Goal: Task Accomplishment & Management: Manage account settings

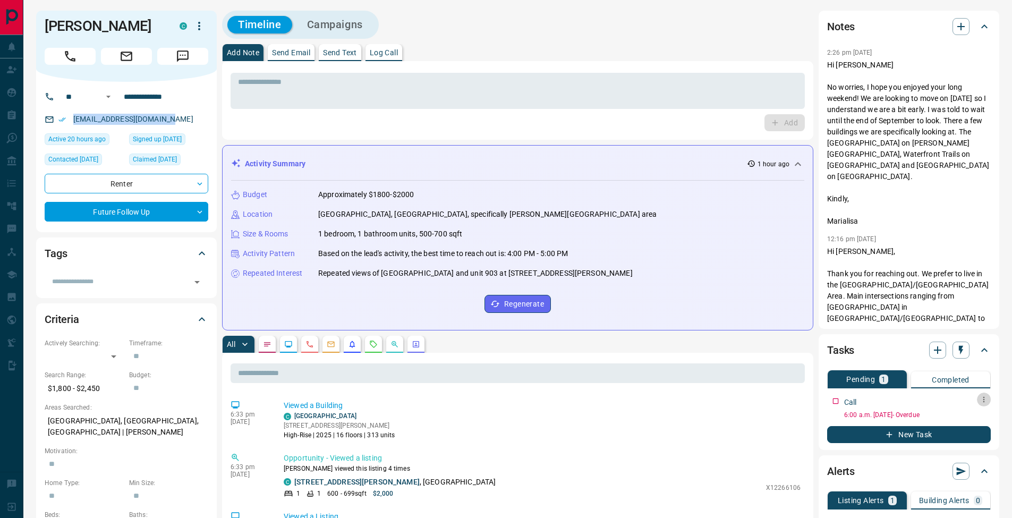
click at [980, 398] on icon "button" at bounding box center [984, 399] width 9 height 9
click at [972, 418] on li "Edit" at bounding box center [967, 420] width 47 height 16
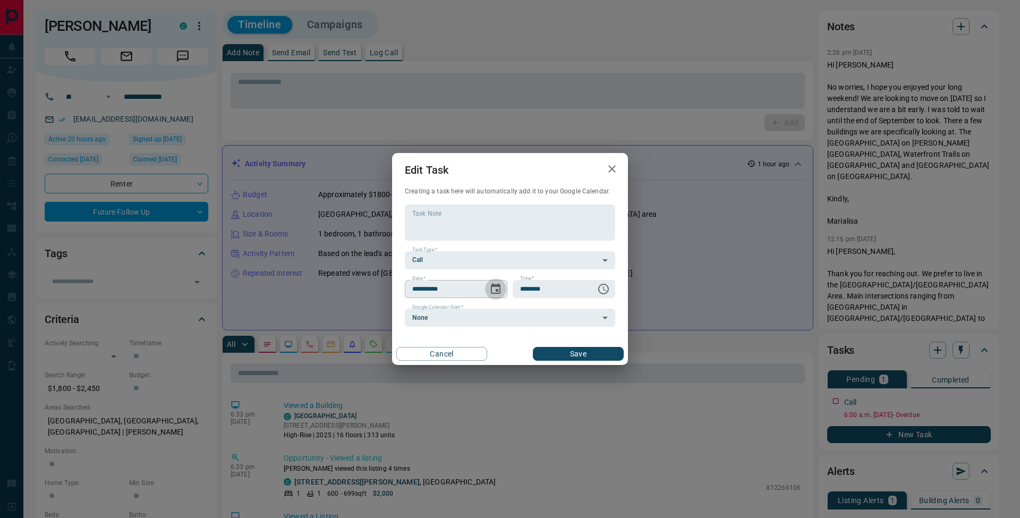
click at [494, 291] on icon "Choose date, selected date is Sep 11, 2025" at bounding box center [495, 289] width 13 height 13
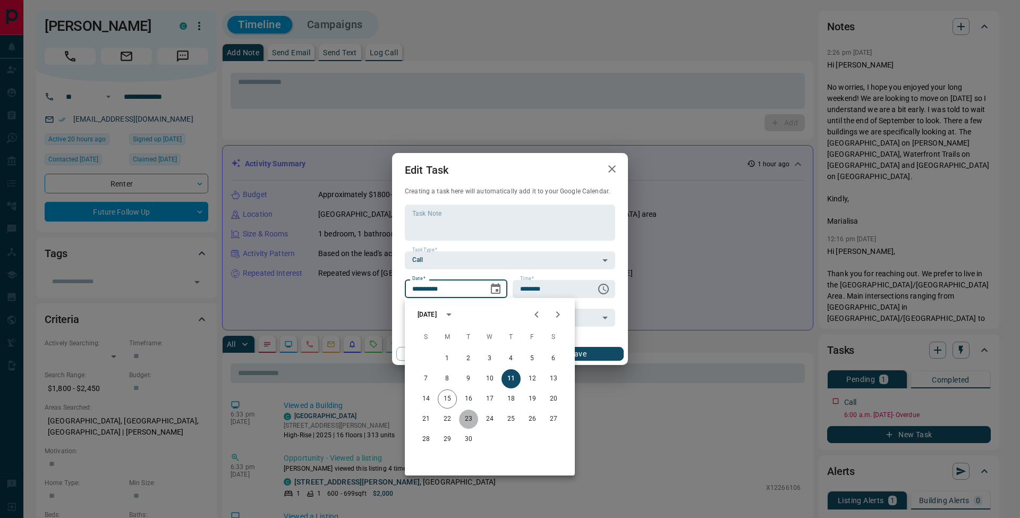
click at [472, 419] on button "23" at bounding box center [468, 419] width 19 height 19
type input "**********"
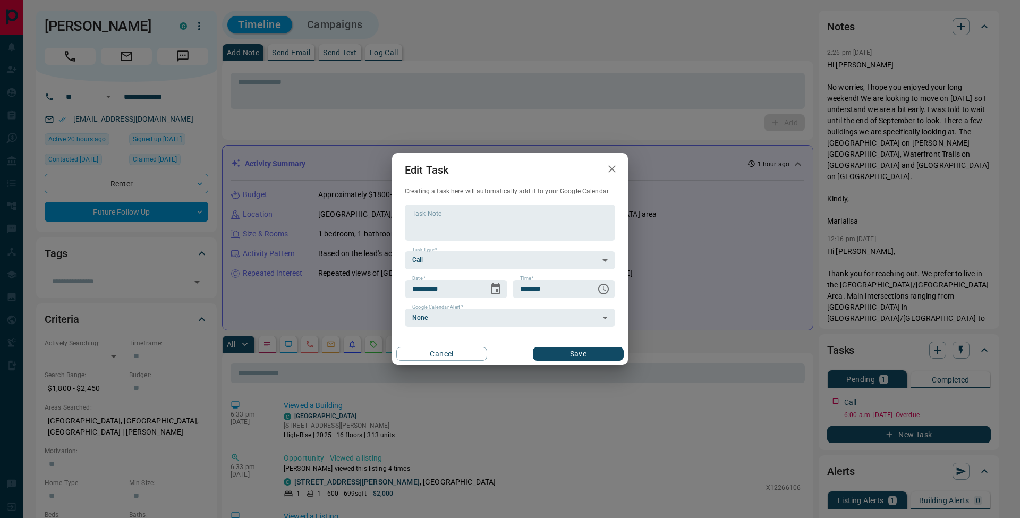
click at [613, 355] on button "Save" at bounding box center [578, 354] width 91 height 14
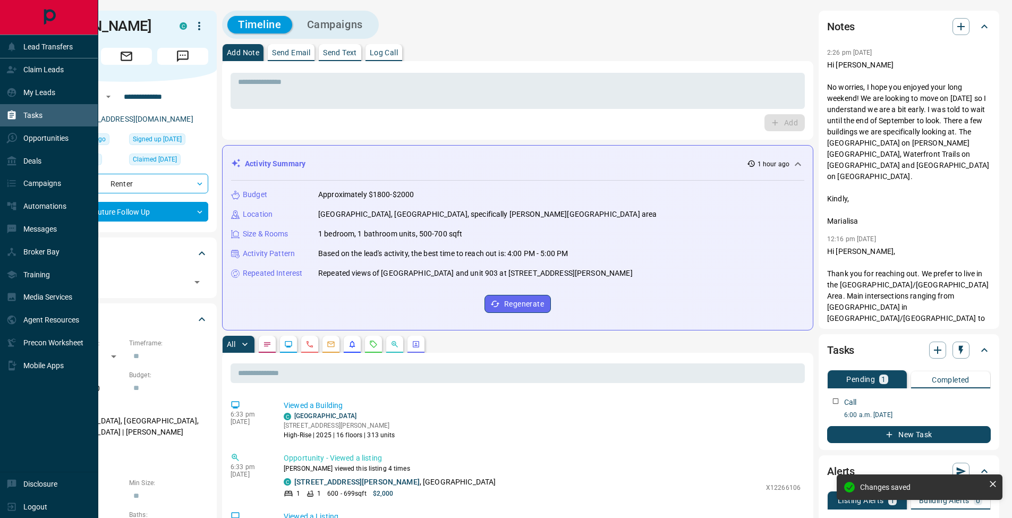
click at [19, 117] on div "Tasks" at bounding box center [24, 116] width 36 height 18
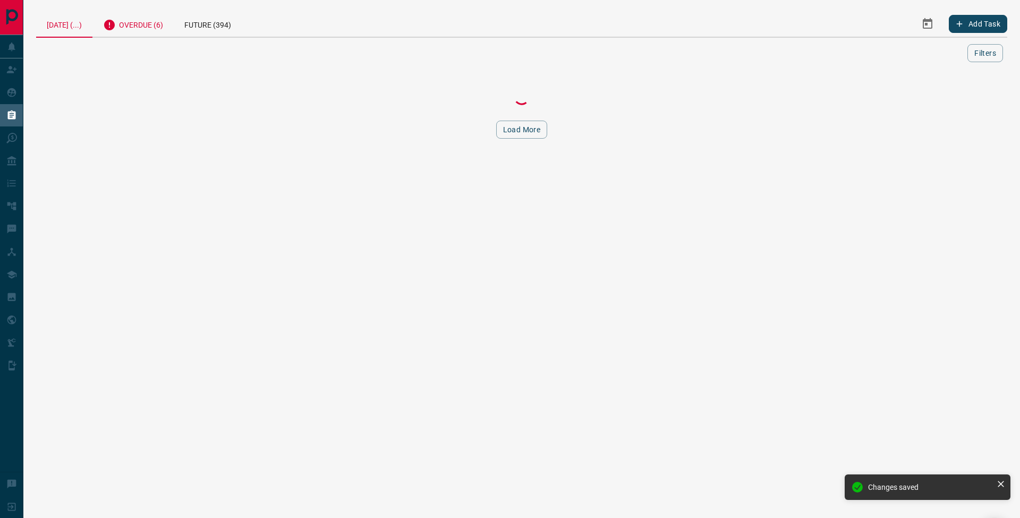
drag, startPoint x: 167, startPoint y: 19, endPoint x: 176, endPoint y: 31, distance: 15.1
click at [167, 19] on div "Overdue (6)" at bounding box center [132, 24] width 81 height 26
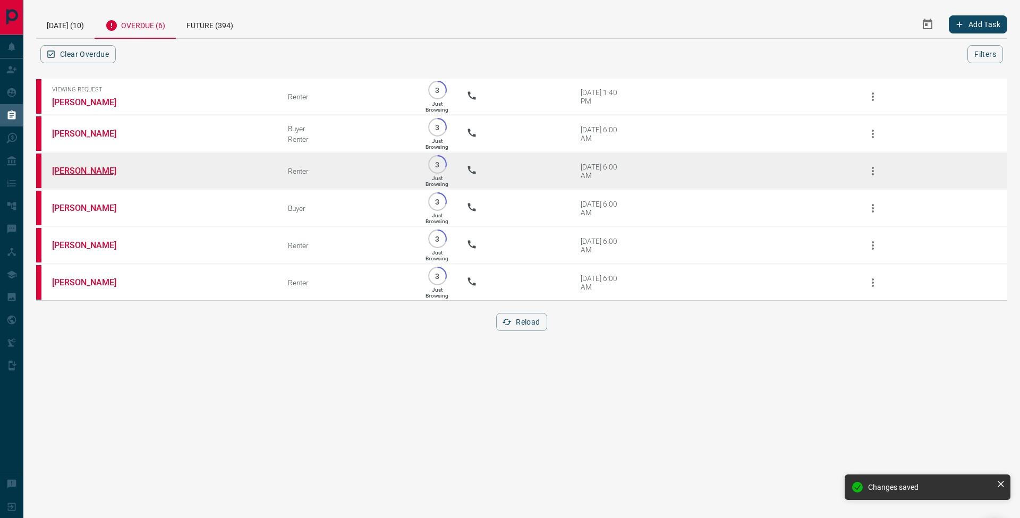
click at [84, 172] on link "[PERSON_NAME]" at bounding box center [92, 171] width 80 height 10
